Goal: Information Seeking & Learning: Find specific fact

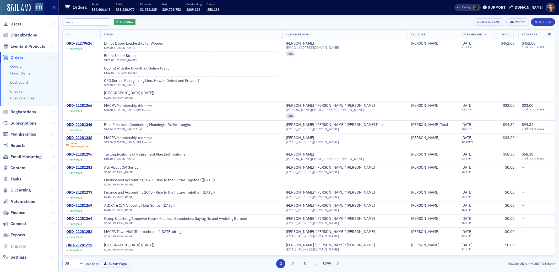
click at [19, 57] on span "Orders" at bounding box center [16, 58] width 13 height 6
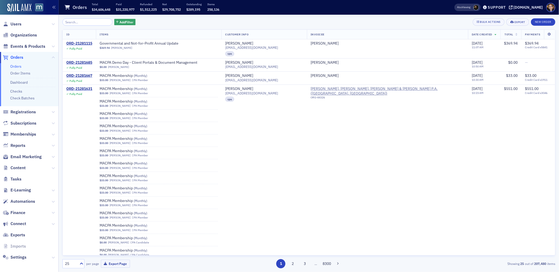
scroll to position [199, 0]
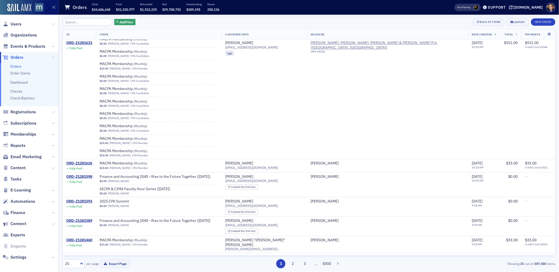
click at [17, 58] on span "Orders" at bounding box center [16, 58] width 13 height 6
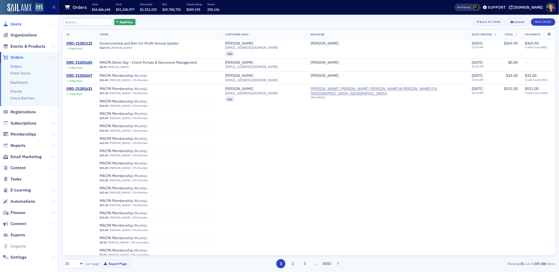
click at [15, 22] on span "Users" at bounding box center [15, 24] width 11 height 6
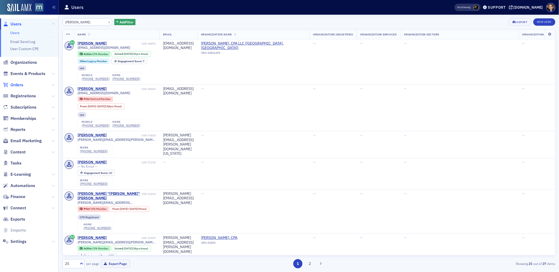
type input "[PERSON_NAME]"
click at [19, 84] on span "Orders" at bounding box center [16, 85] width 13 height 6
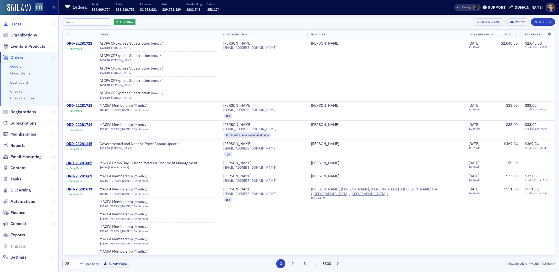
click at [15, 23] on span "Users" at bounding box center [15, 24] width 11 height 6
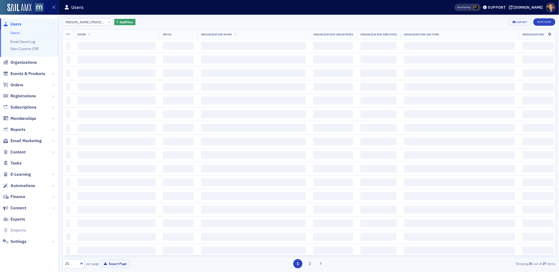
scroll to position [0, 3]
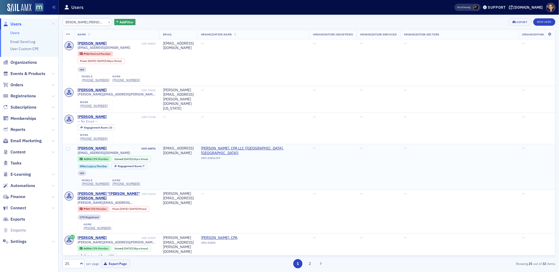
type input "[PERSON_NAME] [PERSON_NAME]"
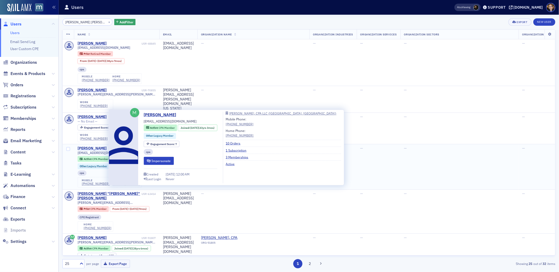
click at [105, 146] on div "[PERSON_NAME]" at bounding box center [92, 148] width 29 height 5
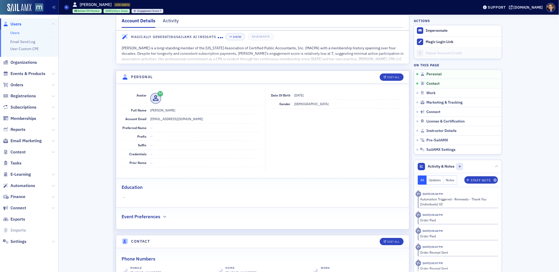
scroll to position [6, 0]
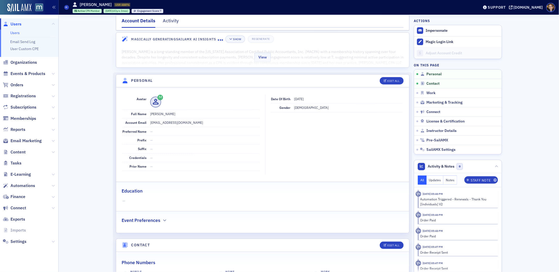
click at [285, 57] on div "View" at bounding box center [262, 56] width 293 height 22
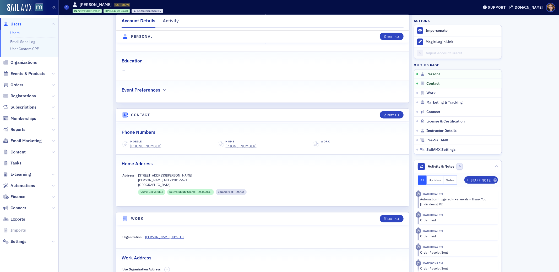
scroll to position [437, 0]
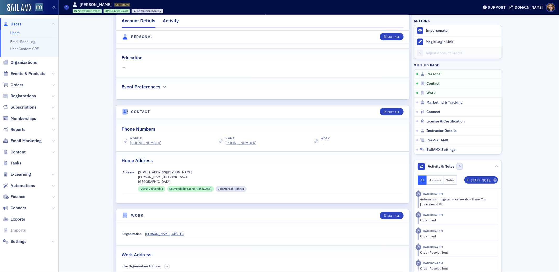
click at [172, 18] on div "Activity" at bounding box center [171, 22] width 16 height 10
